Goal: Check status: Check status

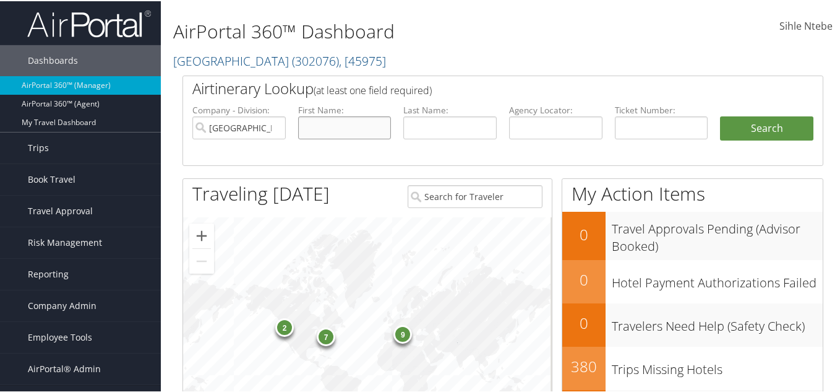
click at [318, 116] on input "text" at bounding box center [344, 126] width 93 height 23
type input "[PERSON_NAME]"
click at [434, 125] on input "text" at bounding box center [449, 126] width 93 height 23
type input "[PERSON_NAME]"
click at [272, 126] on input "[GEOGRAPHIC_DATA]" at bounding box center [238, 126] width 93 height 23
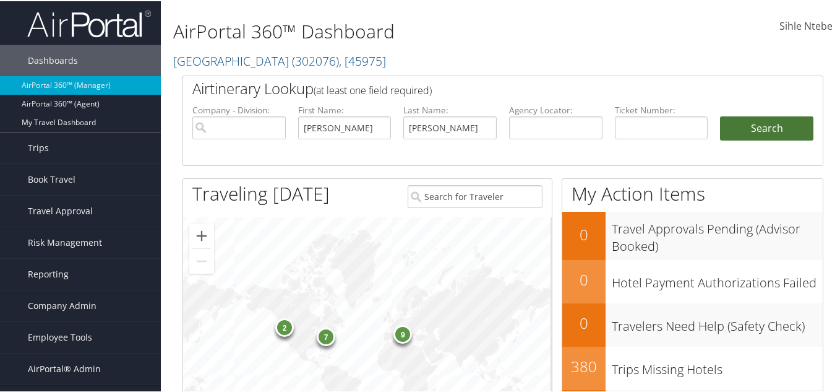
click at [757, 126] on button "Search" at bounding box center [766, 127] width 93 height 25
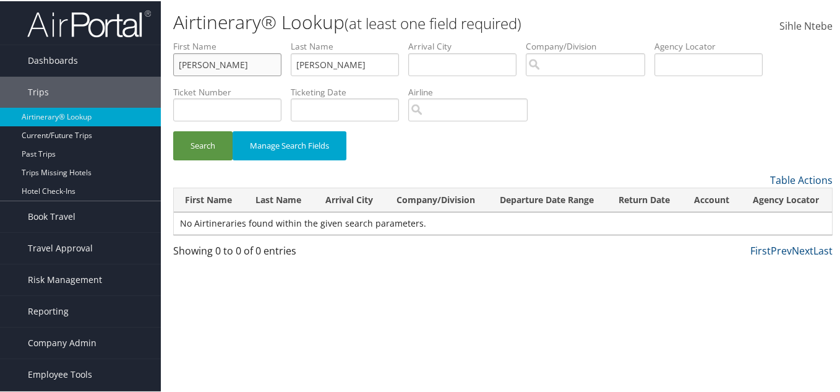
click at [201, 64] on input "[PERSON_NAME]" at bounding box center [227, 63] width 108 height 23
click at [204, 138] on button "Search" at bounding box center [202, 144] width 59 height 29
drag, startPoint x: 349, startPoint y: 61, endPoint x: 262, endPoint y: 59, distance: 87.3
click at [262, 39] on ul "First Name birchem Last Name sandra Departure City Arrival City Company/Divisio…" at bounding box center [502, 39] width 659 height 0
type input "[PERSON_NAME]"
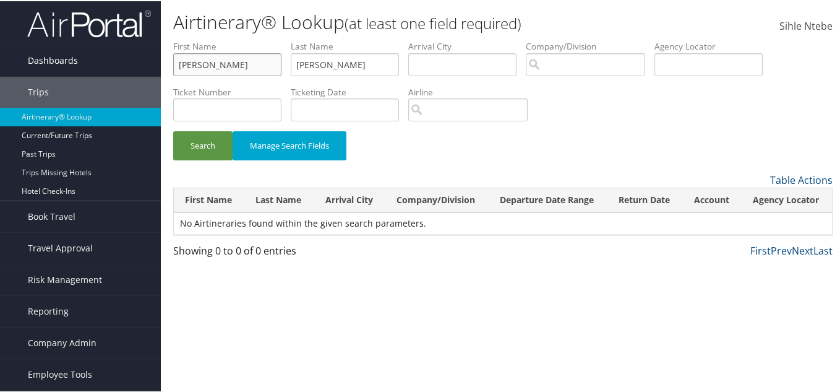
drag, startPoint x: 236, startPoint y: 63, endPoint x: 111, endPoint y: 59, distance: 125.6
click at [111, 59] on div "Dashboards AirPortal 360™ (Manager) AirPortal 360™ (Agent) My Travel Dashboard …" at bounding box center [422, 196] width 845 height 392
type input "[PERSON_NAME]"
click at [204, 139] on button "Search" at bounding box center [202, 144] width 59 height 29
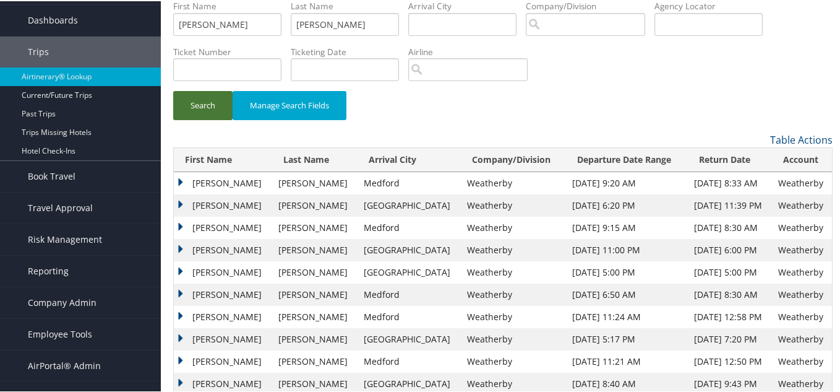
scroll to position [62, 0]
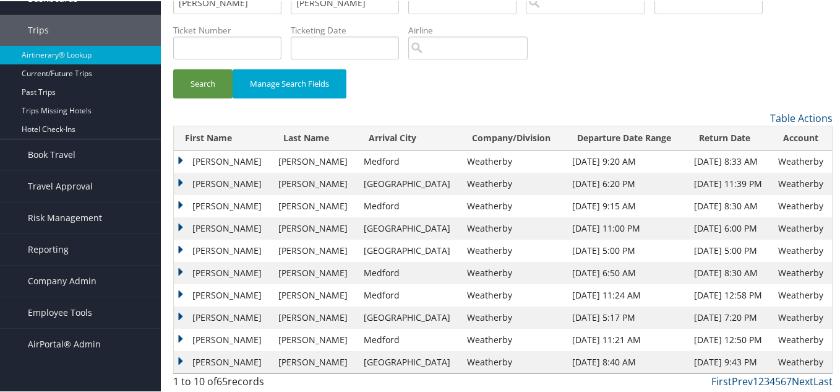
click at [180, 179] on td "Sandra" at bounding box center [223, 182] width 98 height 22
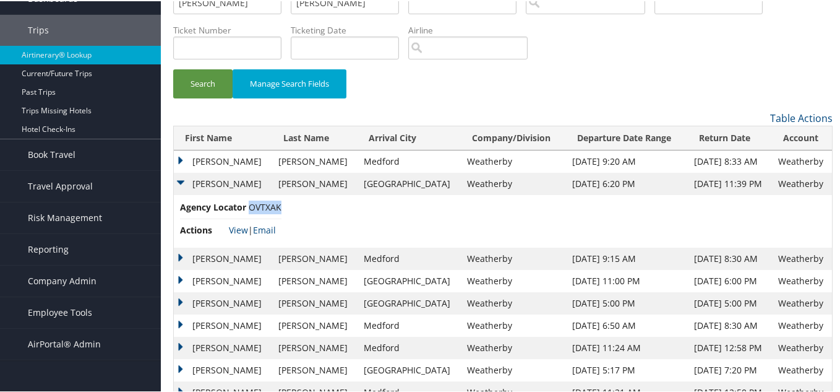
drag, startPoint x: 283, startPoint y: 205, endPoint x: 250, endPoint y: 205, distance: 32.8
click at [250, 205] on span "OVTXAK" at bounding box center [265, 206] width 33 height 12
copy span "OVTXAK"
click at [236, 225] on link "View" at bounding box center [238, 229] width 19 height 12
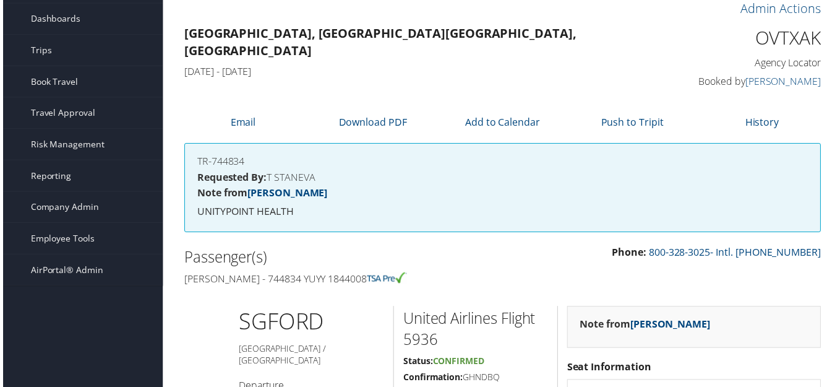
scroll to position [62, 0]
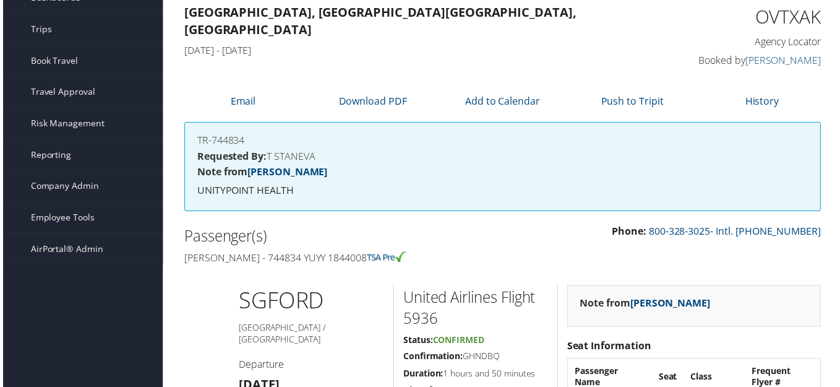
click at [640, 43] on h4 "Mon 01 Sep 2025 - Sun 21 Sep 2025" at bounding box center [421, 50] width 476 height 14
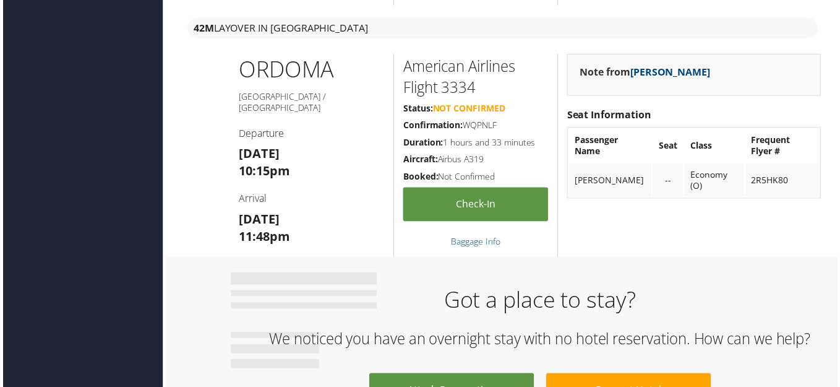
scroll to position [1052, 0]
